Goal: Task Accomplishment & Management: Manage account settings

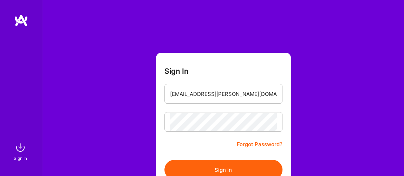
click at [227, 167] on button "Sign In" at bounding box center [224, 170] width 118 height 20
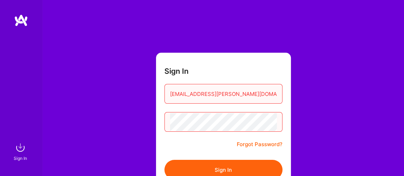
click at [142, 123] on div "Sign In [EMAIL_ADDRESS][PERSON_NAME][DOMAIN_NAME] Forgot Password? Sign In Cont…" at bounding box center [223, 132] width 362 height 264
click at [165, 160] on button "Sign In" at bounding box center [224, 170] width 118 height 20
click at [150, 123] on div "Sign In [EMAIL_ADDRESS][PERSON_NAME][DOMAIN_NAME] Forgot Password? Sign In Cont…" at bounding box center [223, 132] width 362 height 264
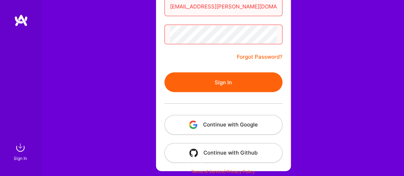
scroll to position [88, 0]
click at [222, 124] on button "Continue with Google" at bounding box center [224, 125] width 118 height 20
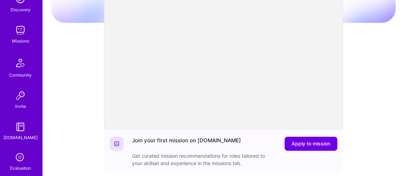
scroll to position [147, 0]
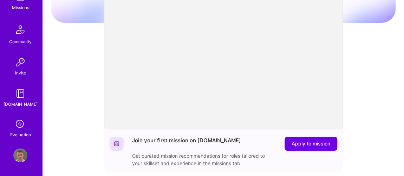
click at [14, 161] on img at bounding box center [20, 155] width 14 height 14
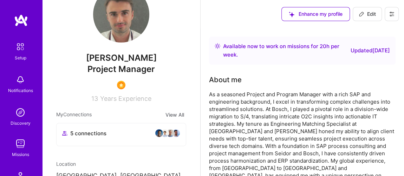
scroll to position [27, 0]
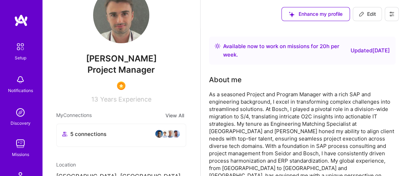
click at [366, 14] on span "Edit" at bounding box center [367, 14] width 17 height 7
select select "US"
select select "Right Now"
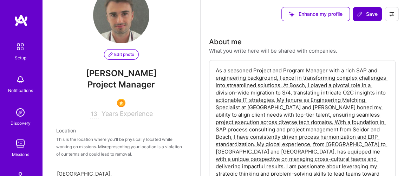
scroll to position [329, 0]
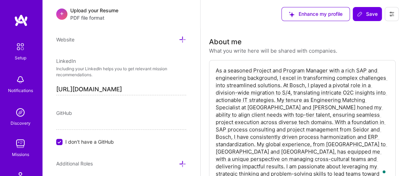
click at [391, 13] on icon at bounding box center [392, 14] width 6 height 6
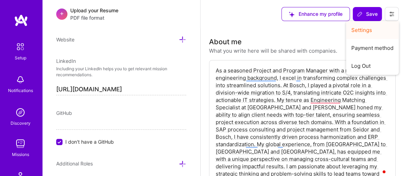
click at [367, 29] on button "Settings" at bounding box center [372, 30] width 53 height 18
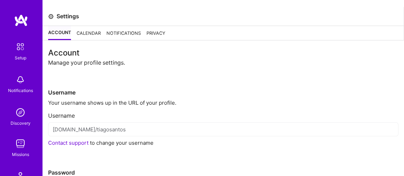
click at [99, 33] on div "Calendar" at bounding box center [89, 33] width 24 height 14
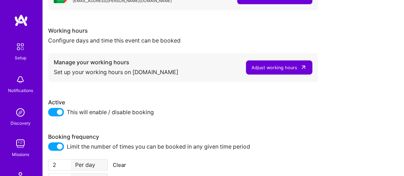
scroll to position [128, 0]
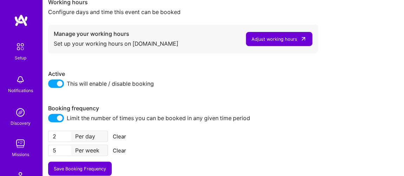
click at [265, 37] on div "Adjust working hours" at bounding box center [275, 39] width 46 height 7
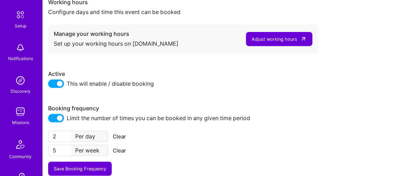
scroll to position [0, 0]
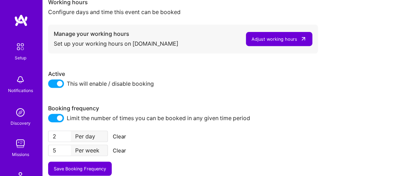
click at [19, 22] on img at bounding box center [21, 20] width 14 height 13
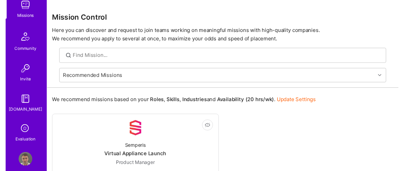
scroll to position [147, 0]
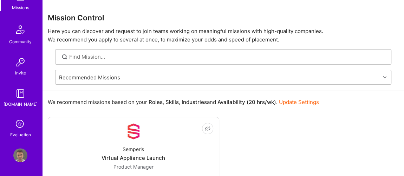
click at [20, 121] on icon at bounding box center [20, 124] width 13 height 13
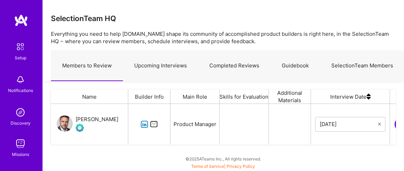
click at [174, 66] on link "Upcoming Interviews" at bounding box center [160, 66] width 75 height 31
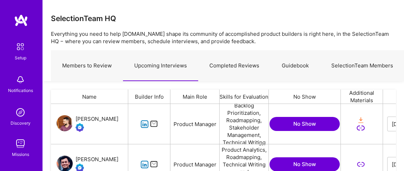
scroll to position [97, 340]
click at [99, 68] on link "Members to Review" at bounding box center [87, 66] width 72 height 31
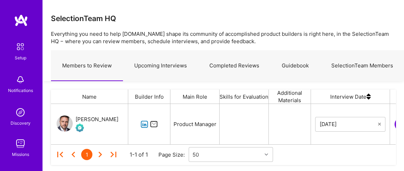
click at [166, 66] on link "Upcoming Interviews" at bounding box center [160, 66] width 75 height 31
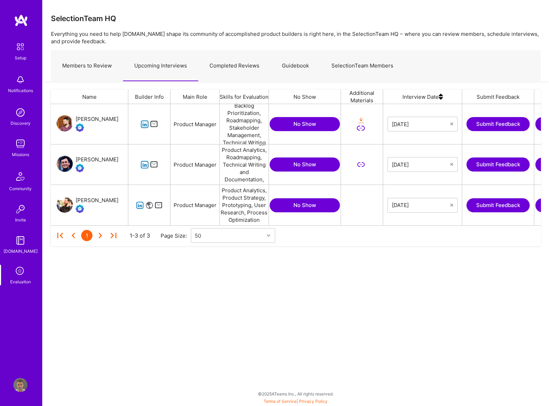
scroll to position [116, 485]
